Goal: Check status: Check status

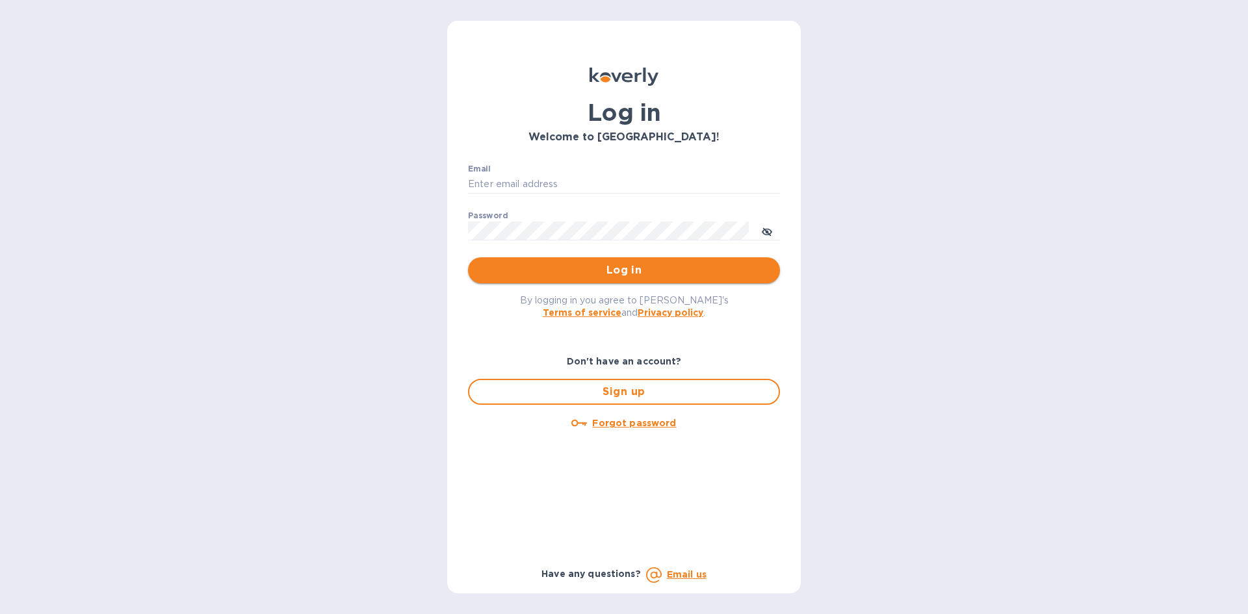
type input "Office@frgnyc.com"
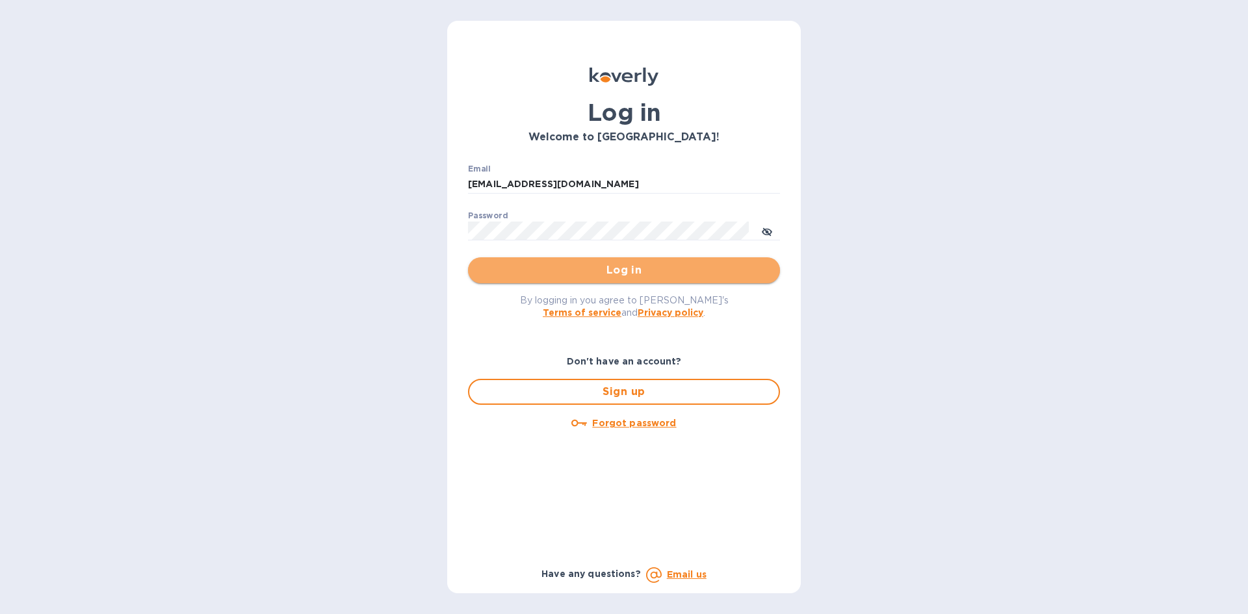
click at [612, 272] on span "Log in" at bounding box center [623, 271] width 291 height 16
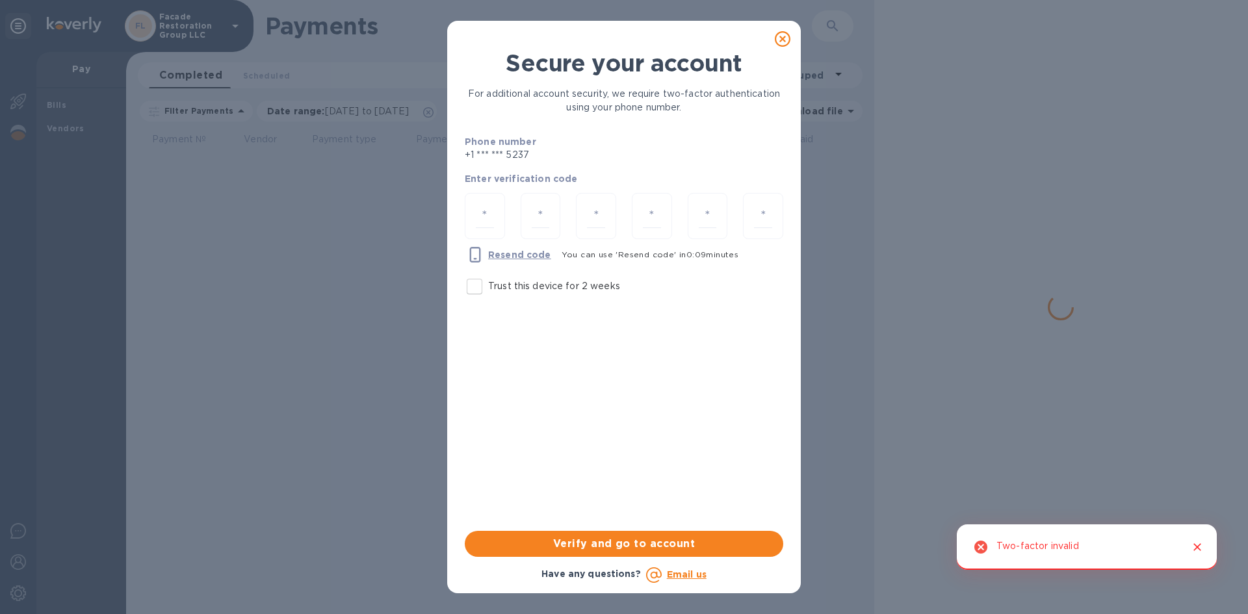
click at [473, 292] on input "Trust this device for 2 weeks" at bounding box center [474, 286] width 27 height 27
checkbox input "true"
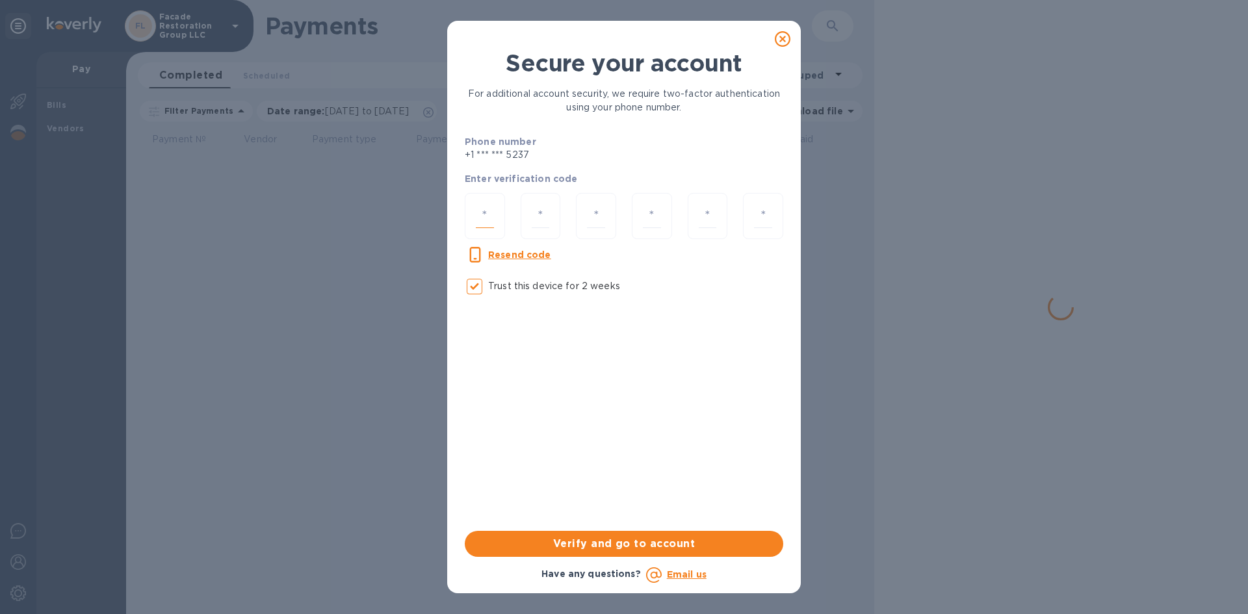
click at [480, 221] on input "number" at bounding box center [485, 216] width 18 height 24
type input "6"
type input "2"
type input "7"
type input "3"
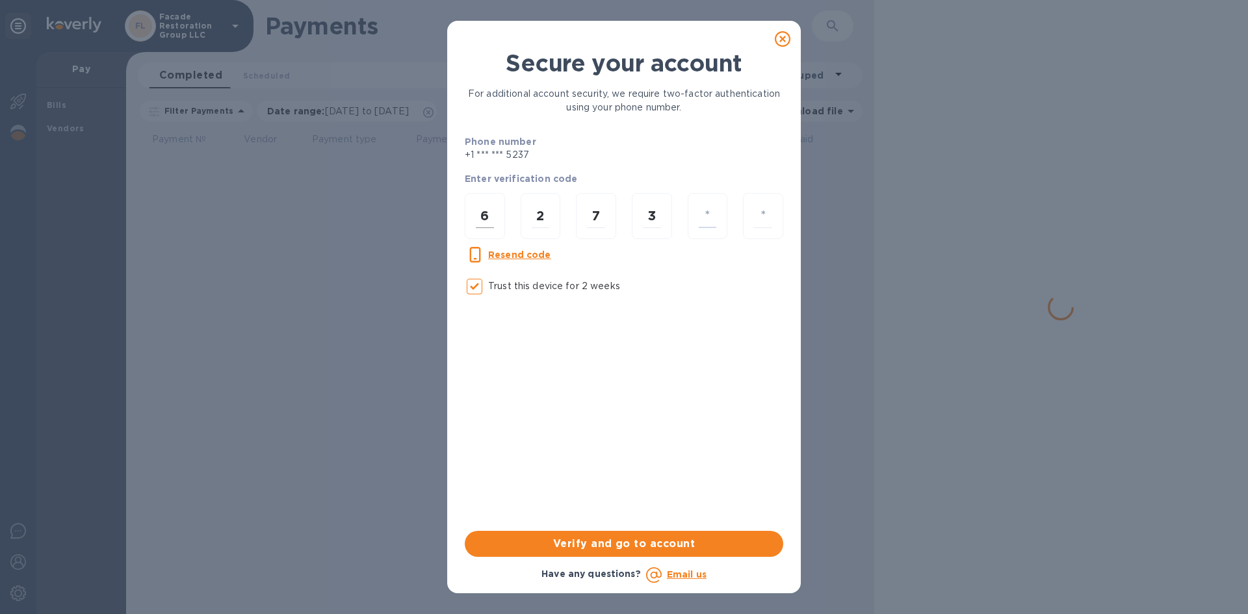
type input "1"
type input "0"
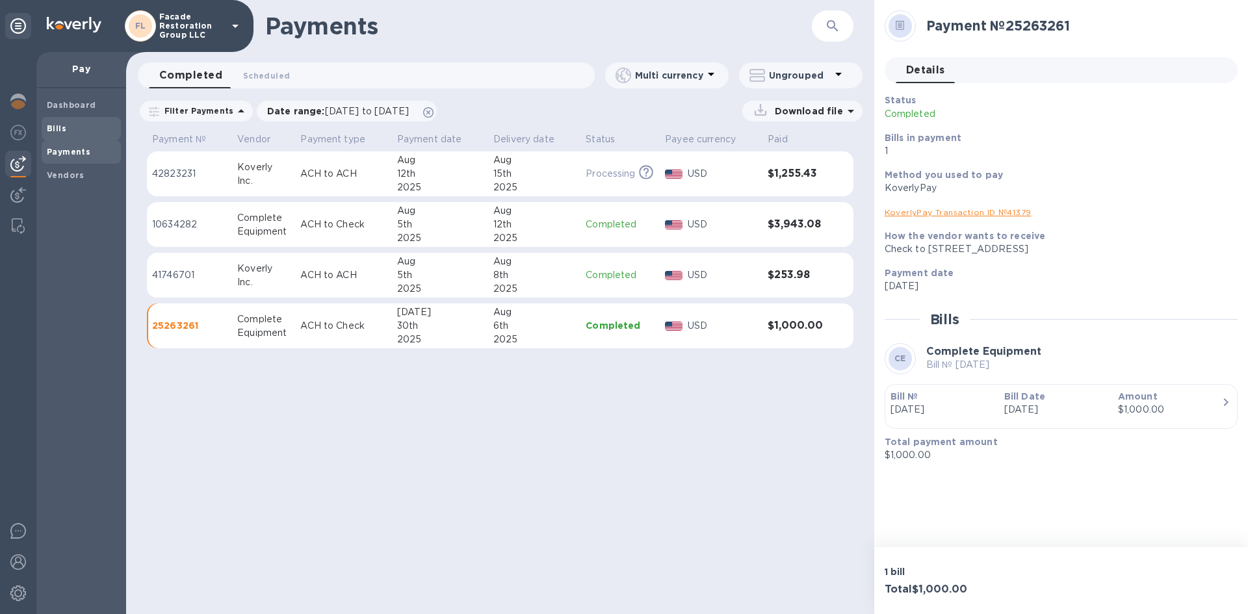
click at [53, 130] on b "Bills" at bounding box center [56, 128] width 19 height 10
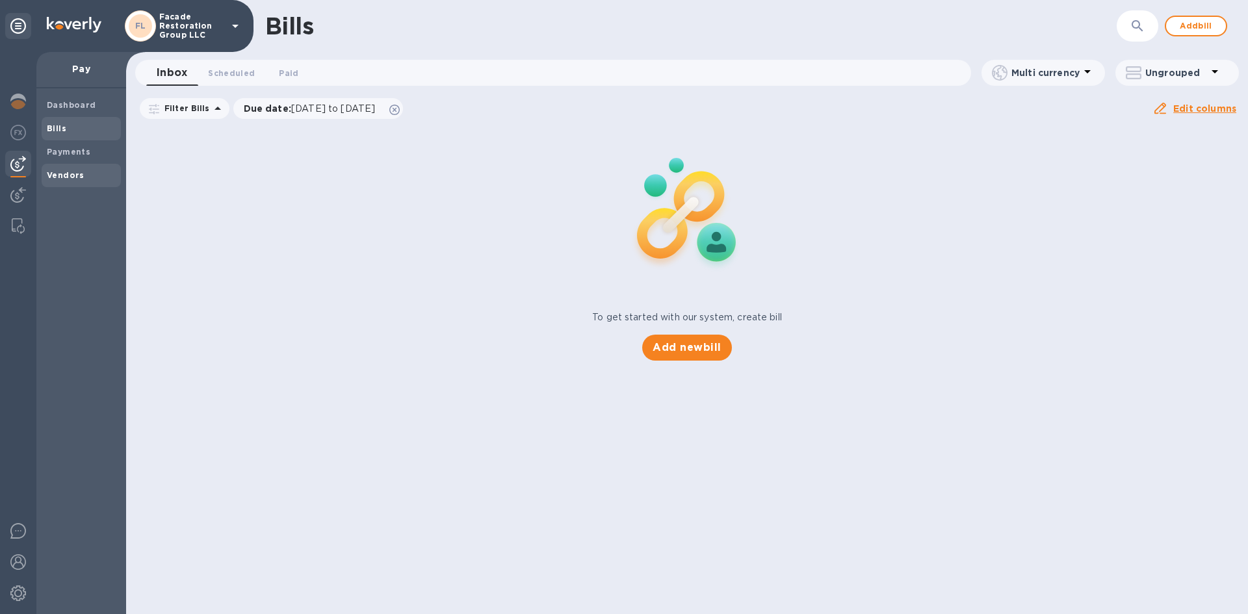
click at [59, 175] on b "Vendors" at bounding box center [66, 175] width 38 height 10
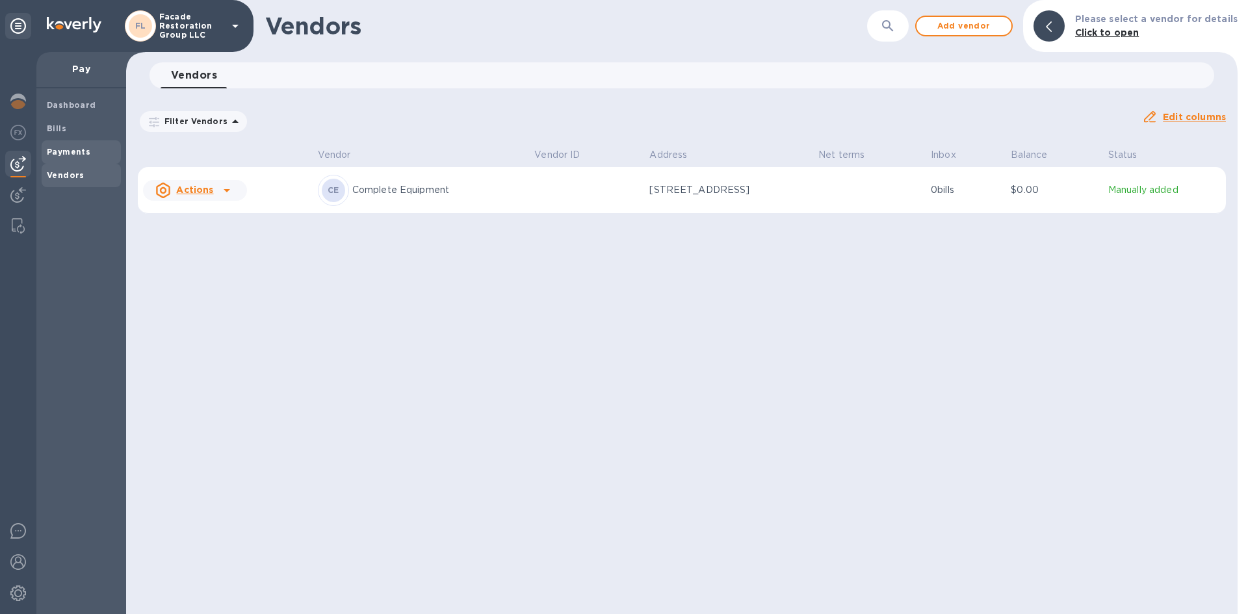
click at [58, 149] on b "Payments" at bounding box center [69, 152] width 44 height 10
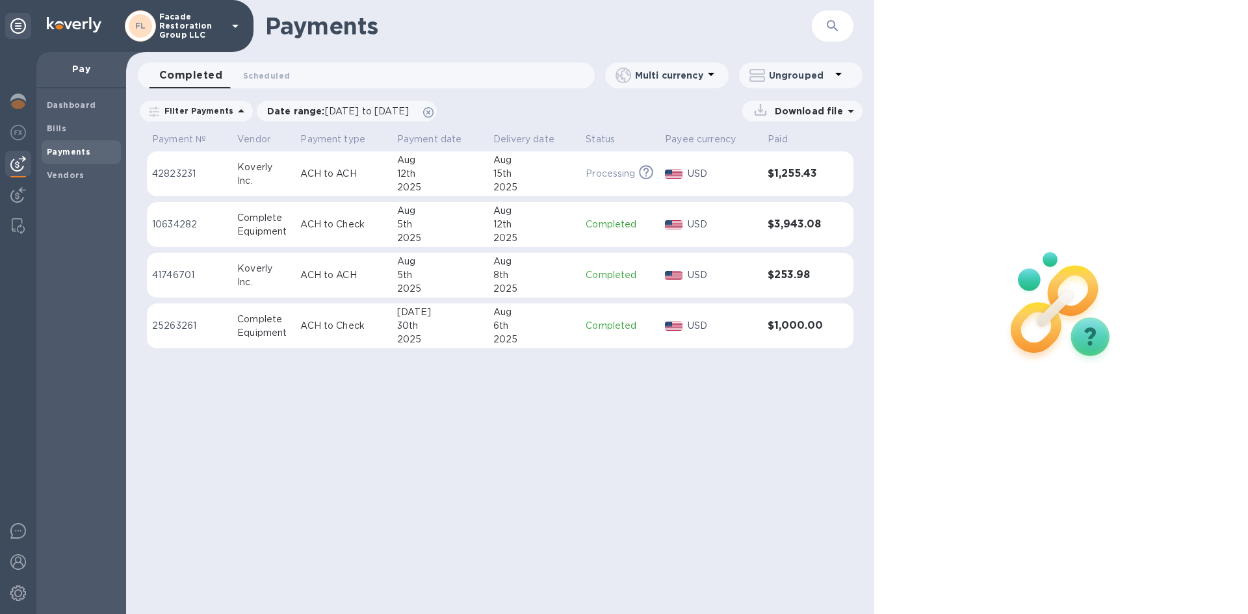
click at [237, 277] on div "Inc." at bounding box center [263, 283] width 53 height 14
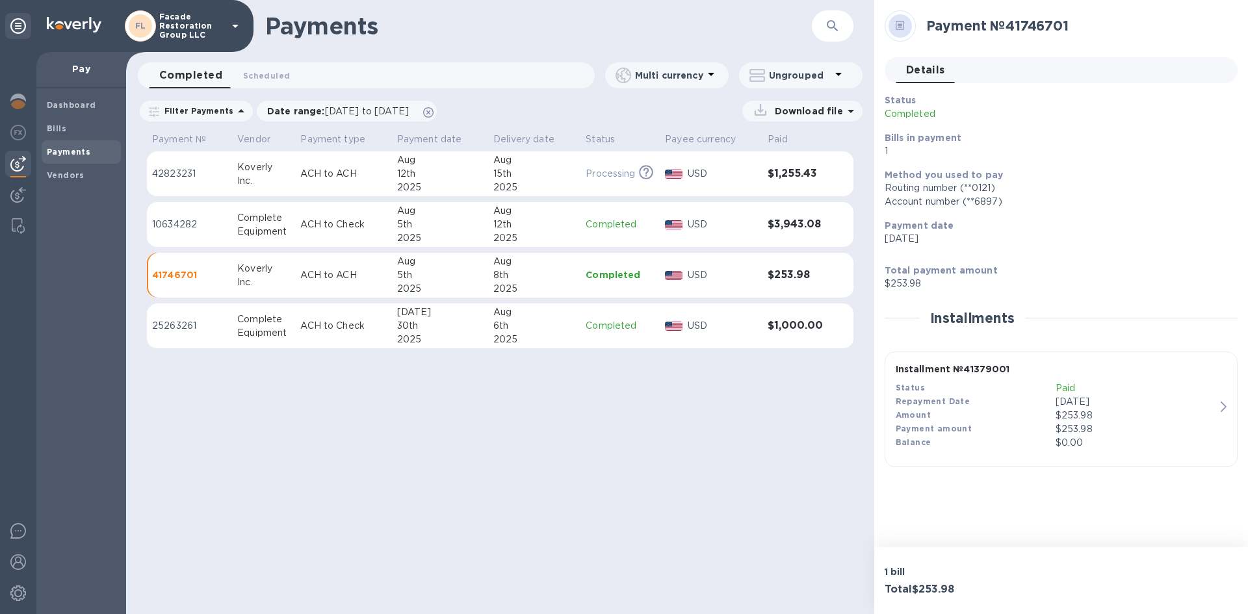
click at [221, 332] on p "25263261" at bounding box center [189, 326] width 75 height 14
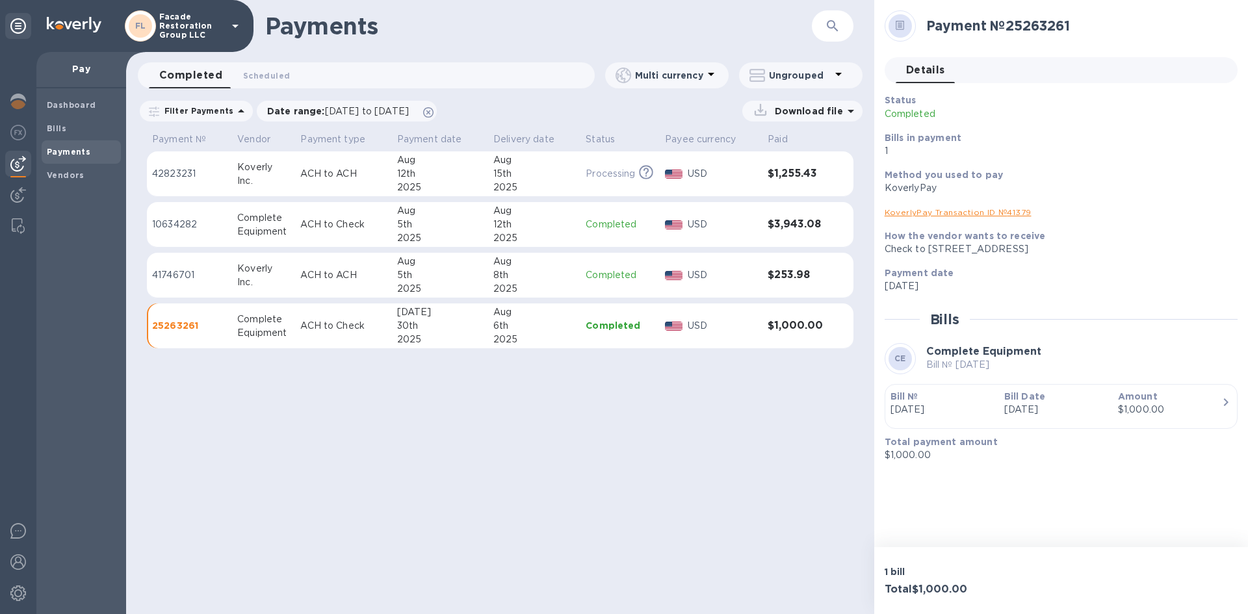
click at [258, 291] on td "Koverly Inc." at bounding box center [263, 275] width 63 height 45
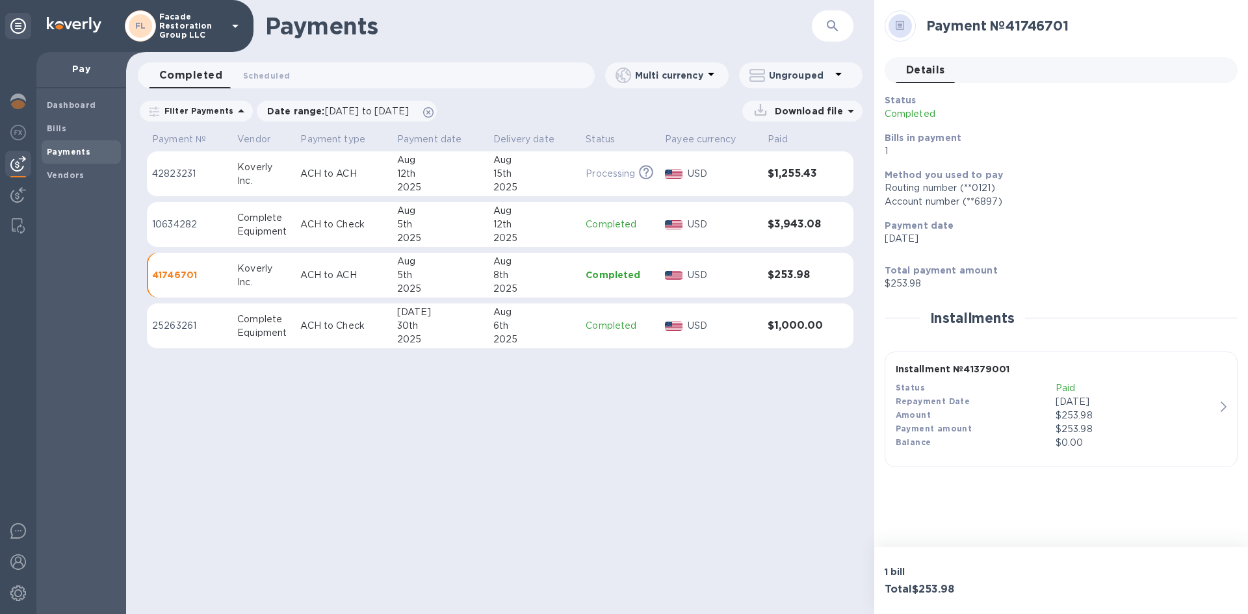
click at [1227, 409] on div "button" at bounding box center [1226, 406] width 11 height 11
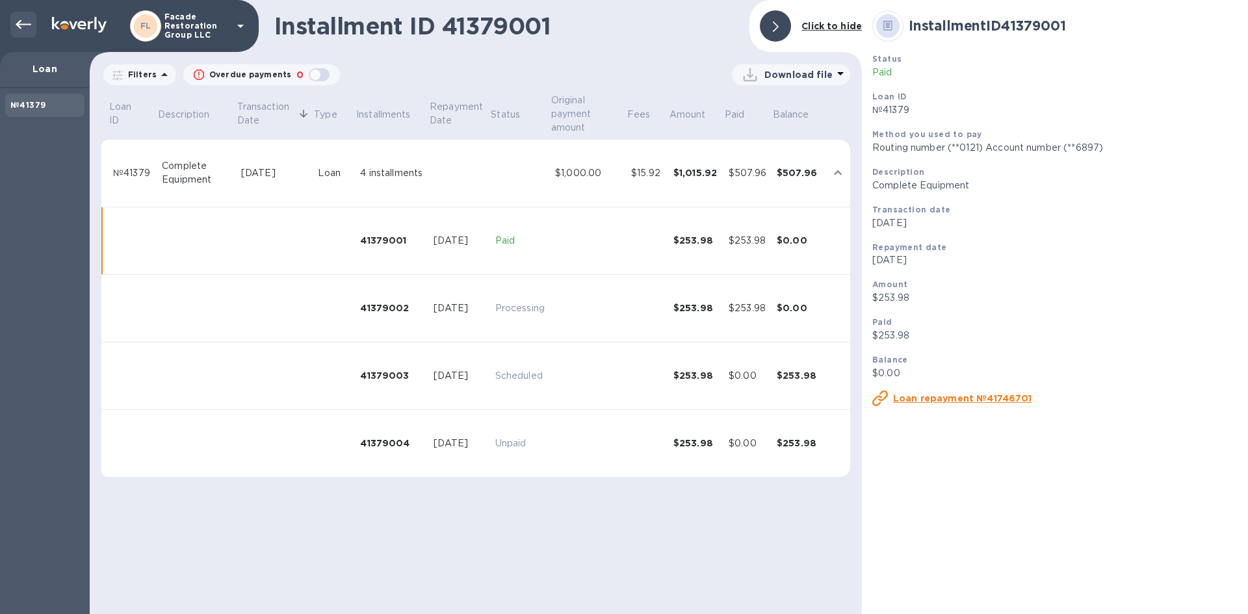
click at [19, 25] on icon at bounding box center [24, 25] width 16 height 16
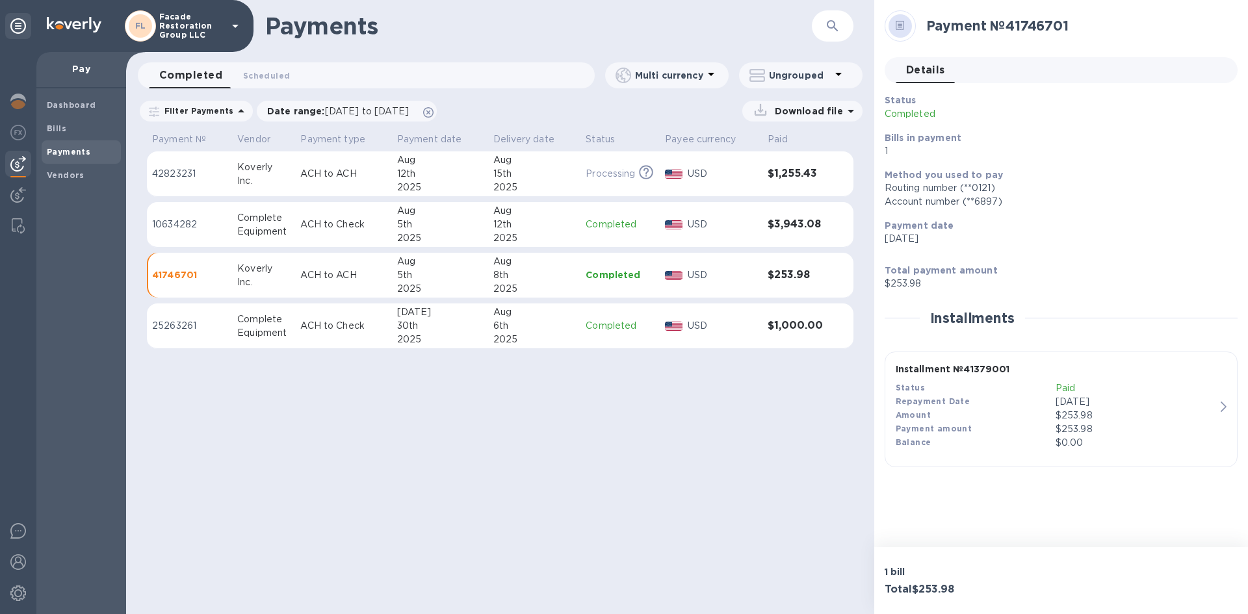
click at [393, 211] on tr "10634282 Complete Equipment ACH to Check [DATE] [DATE] Completed USD $3,943.08" at bounding box center [500, 224] width 707 height 45
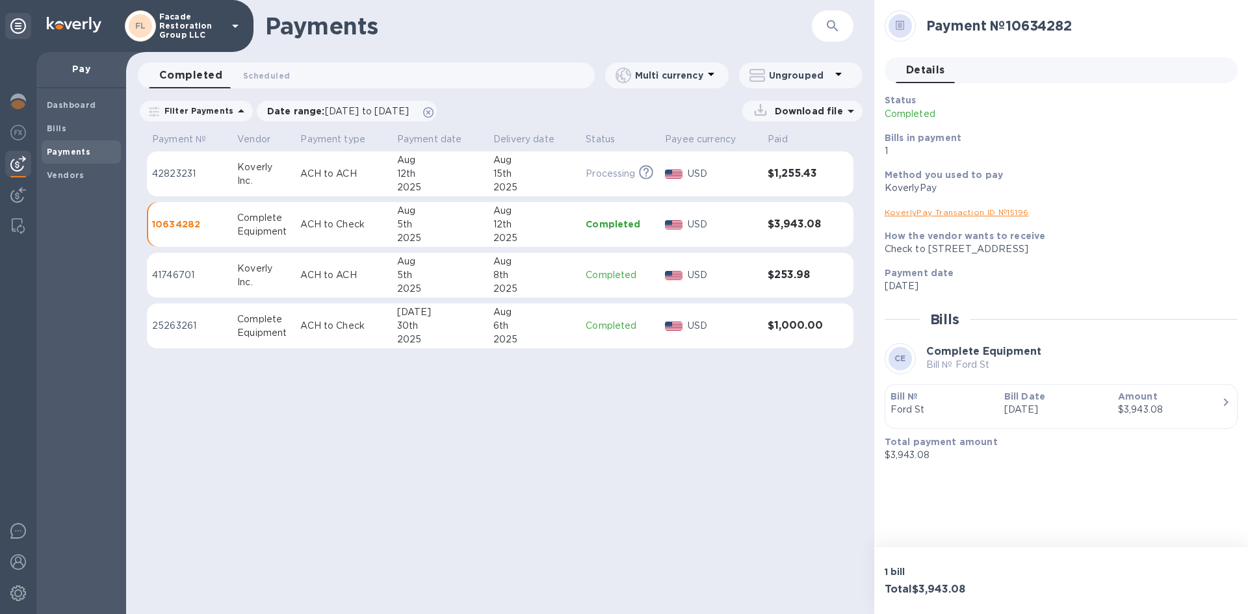
click at [978, 403] on p "Ford St" at bounding box center [941, 410] width 103 height 14
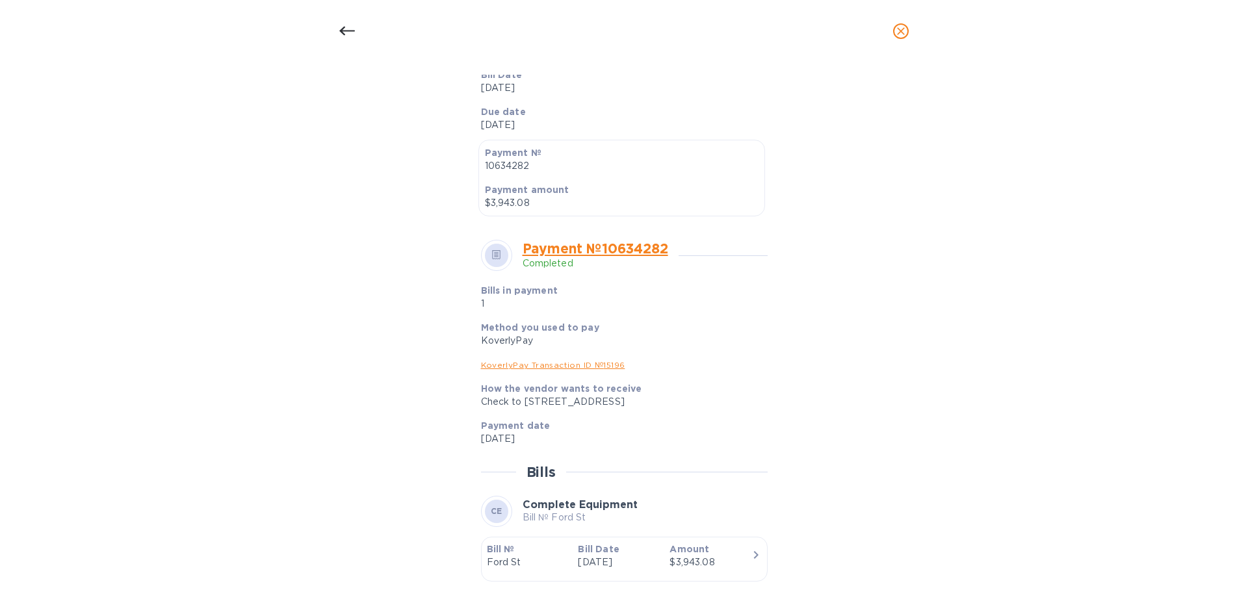
scroll to position [339, 0]
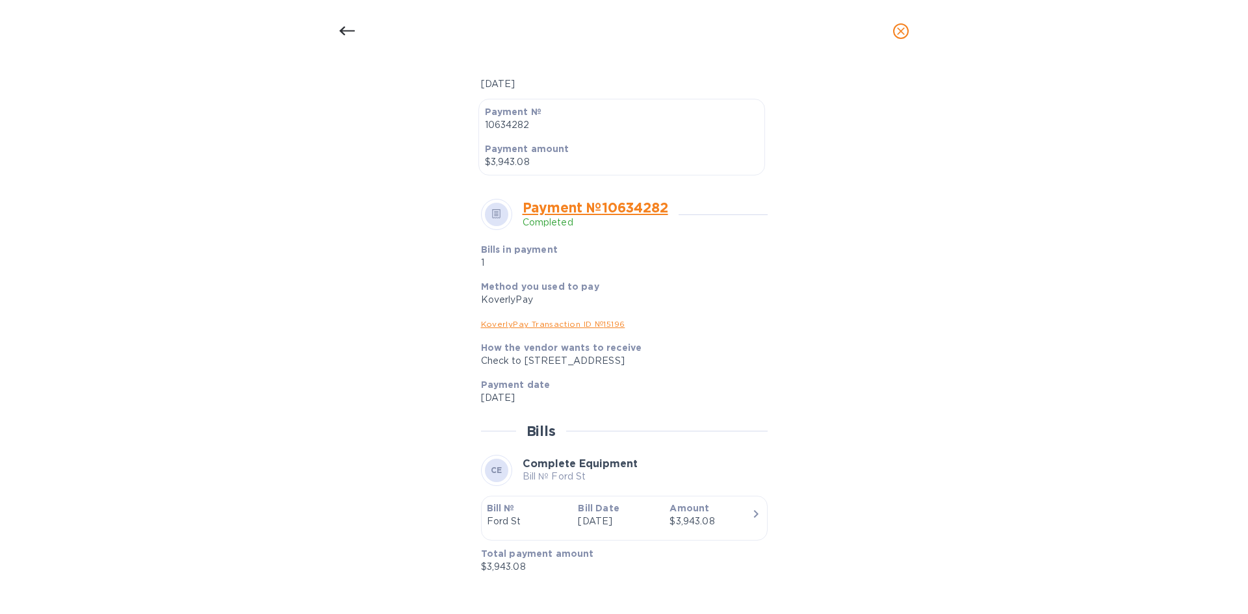
click at [347, 31] on icon at bounding box center [347, 31] width 16 height 9
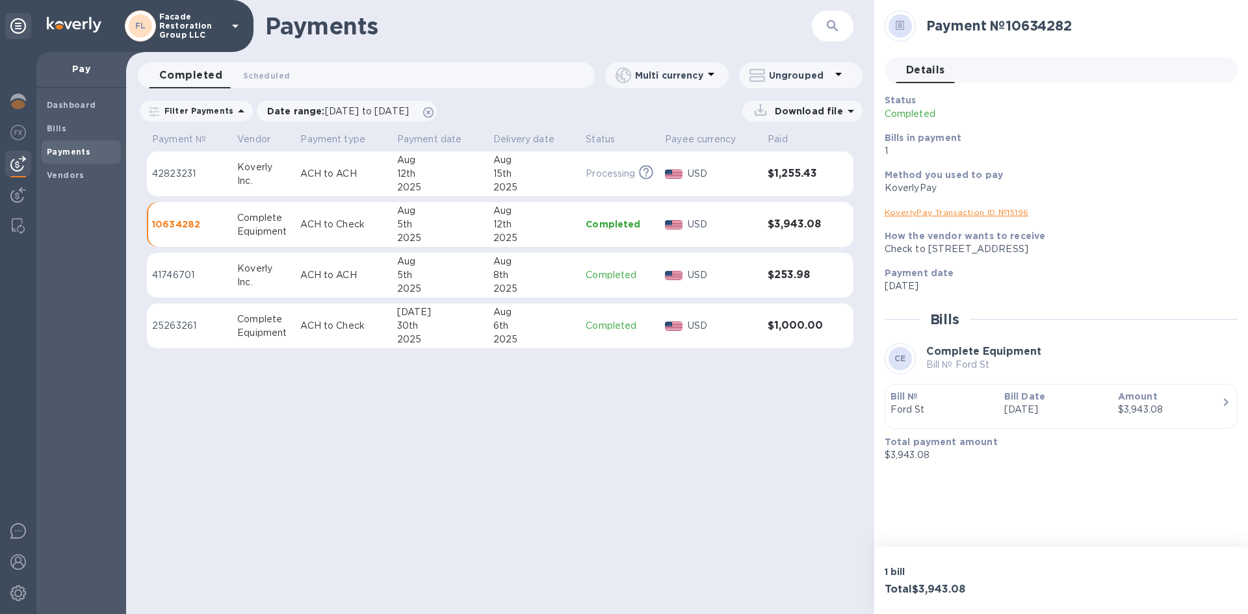
click at [250, 218] on div "Complete" at bounding box center [263, 218] width 53 height 14
click at [811, 236] on td "$3,943.08" at bounding box center [796, 224] width 69 height 45
click at [975, 207] on link "KoverlyPay Transaction ID № 15196" at bounding box center [957, 212] width 144 height 10
